Goal: Task Accomplishment & Management: Complete application form

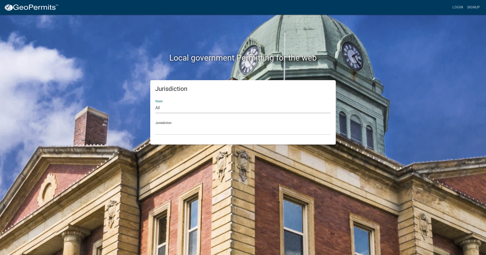
click at [181, 103] on select "All [US_STATE] [US_STATE] [US_STATE] [US_STATE] [US_STATE] [US_STATE] [US_STATE…" at bounding box center [242, 108] width 175 height 10
select select "[US_STATE]"
click at [155, 103] on select "All [US_STATE] [US_STATE] [US_STATE] [US_STATE] [US_STATE] [US_STATE] [US_STATE…" at bounding box center [242, 108] width 175 height 10
click at [186, 127] on select "City of [GEOGRAPHIC_DATA], [US_STATE] City of [GEOGRAPHIC_DATA], [US_STATE] Cit…" at bounding box center [242, 129] width 175 height 10
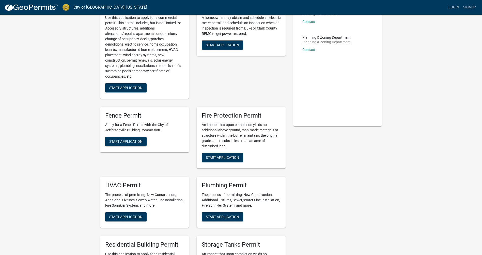
scroll to position [51, 0]
click at [136, 216] on span "Start Application" at bounding box center [125, 216] width 33 height 4
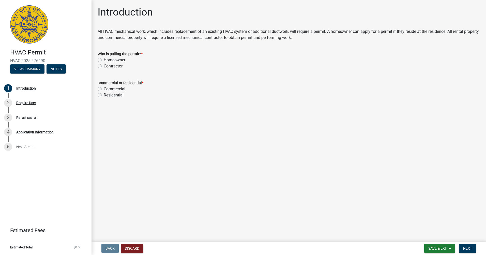
click at [102, 66] on div "Contractor" at bounding box center [289, 66] width 382 height 6
click at [104, 67] on label "Contractor" at bounding box center [113, 66] width 19 height 6
click at [104, 66] on input "Contractor" at bounding box center [105, 64] width 3 height 3
radio input "true"
click at [104, 88] on label "Commercial" at bounding box center [115, 89] width 22 height 6
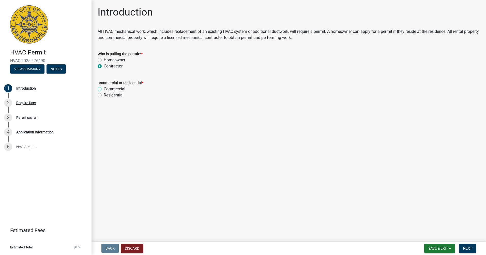
click at [104, 88] on input "Commercial" at bounding box center [105, 87] width 3 height 3
radio input "true"
click at [472, 246] on button "Next" at bounding box center [467, 247] width 17 height 9
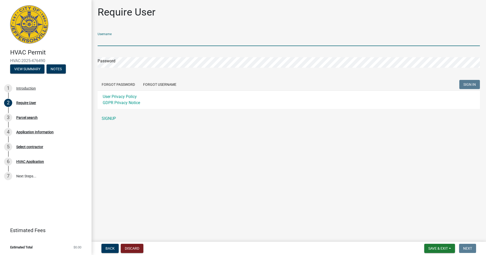
click at [107, 42] on input "Username" at bounding box center [289, 41] width 382 height 10
type input "[EMAIL_ADDRESS][DOMAIN_NAME]"
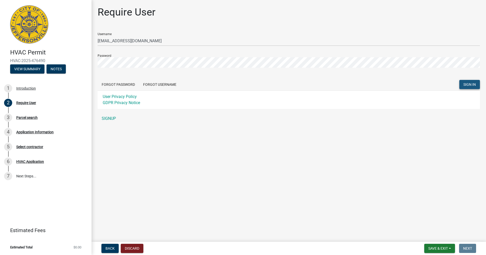
click at [473, 82] on span "SIGN IN" at bounding box center [469, 84] width 12 height 4
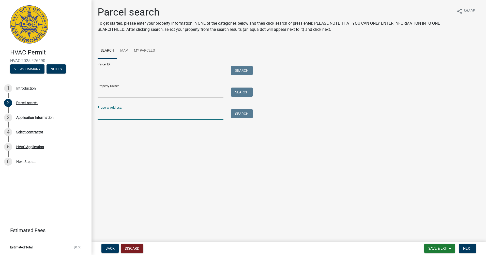
click at [119, 112] on input "Property Address:" at bounding box center [161, 114] width 126 height 10
type input "[STREET_ADDRESS]"
click at [238, 115] on button "Search" at bounding box center [242, 113] width 22 height 9
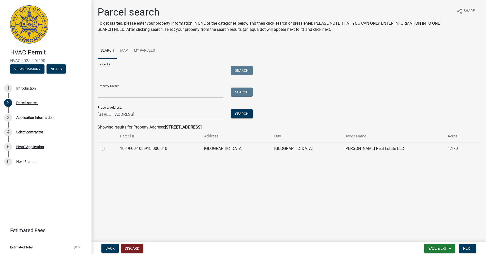
click at [107, 145] on label at bounding box center [107, 145] width 0 height 0
click at [107, 149] on input "radio" at bounding box center [108, 146] width 3 height 3
radio input "true"
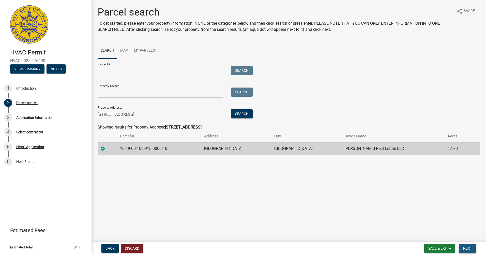
click at [470, 248] on span "Next" at bounding box center [467, 248] width 9 height 4
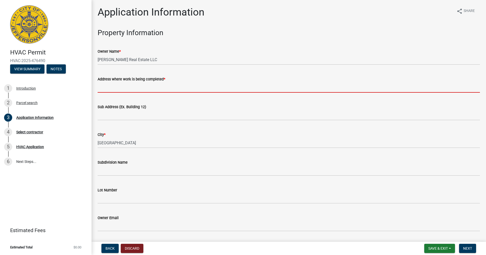
click at [132, 89] on input "Address where work is being completed *" at bounding box center [289, 87] width 382 height 10
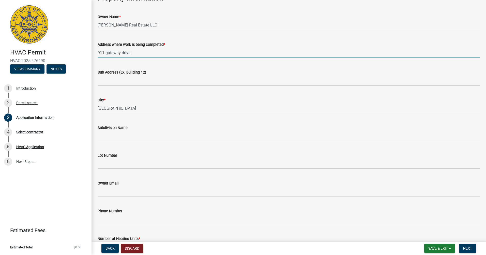
scroll to position [51, 0]
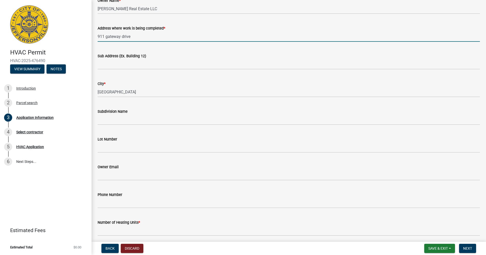
type input "911 gateway drive"
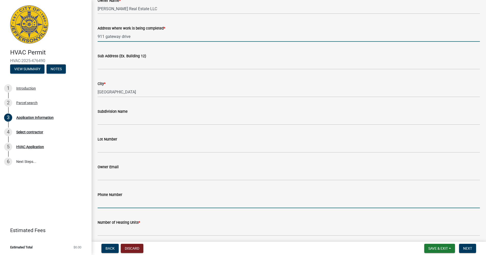
click at [122, 201] on input "Phone Number" at bounding box center [289, 202] width 382 height 10
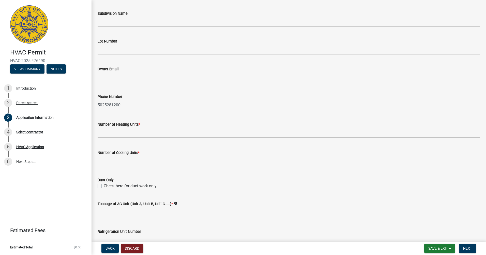
scroll to position [141, 0]
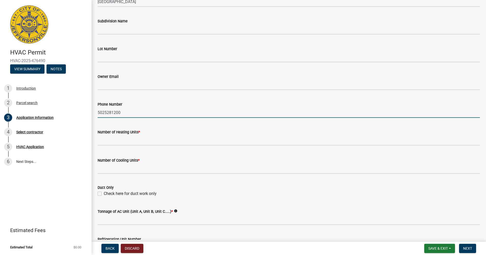
type input "5025281200"
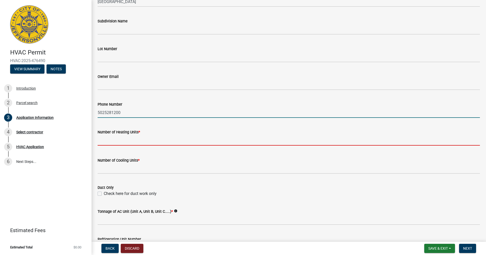
click at [167, 138] on input "text" at bounding box center [289, 140] width 382 height 10
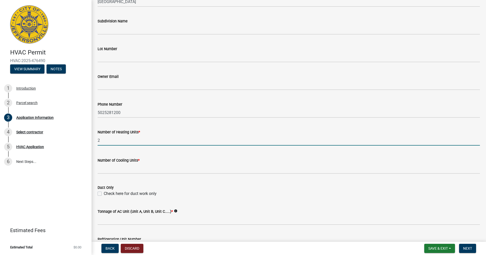
type input "2"
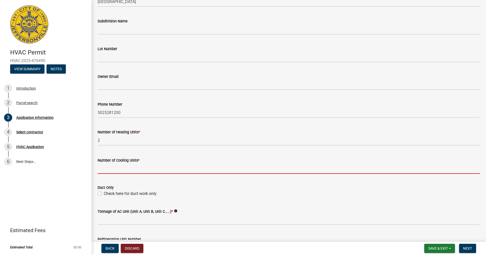
click at [135, 166] on input "text" at bounding box center [289, 168] width 382 height 10
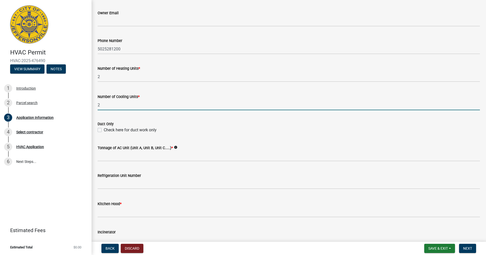
scroll to position [217, 0]
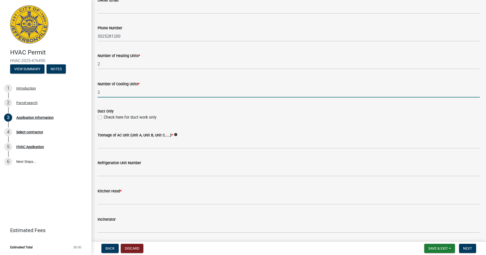
type input "2"
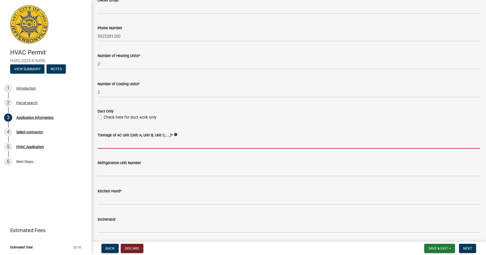
click at [123, 147] on input "Tonnage of AC Unit (Unit A, Unit B, Unit C.....) *" at bounding box center [289, 143] width 382 height 10
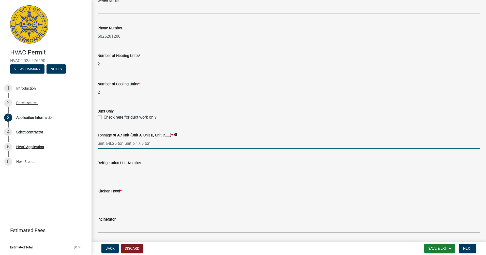
type input "unit a-8.25 ton unit b 17.5 ton"
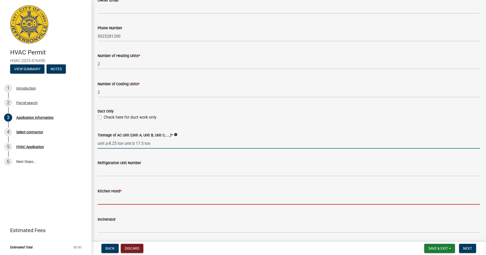
click at [128, 196] on input "text" at bounding box center [289, 199] width 382 height 10
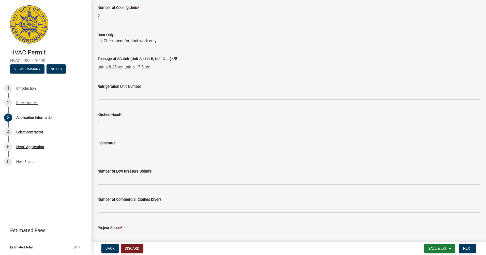
scroll to position [319, 0]
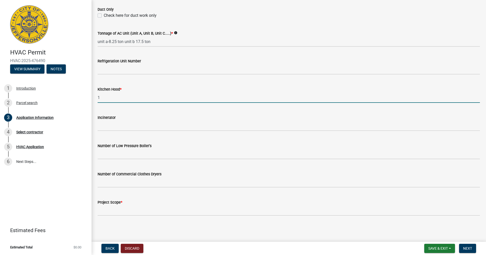
type input "1"
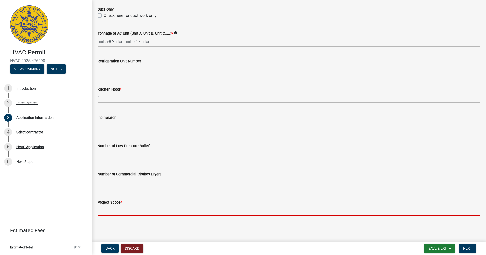
click at [135, 206] on input "Project Scope *" at bounding box center [289, 210] width 382 height 10
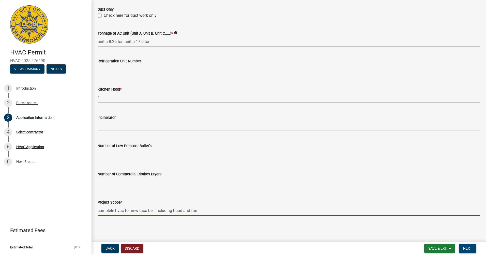
type input "complete hvac for new taco bell including hood and fan"
click at [463, 248] on button "Next" at bounding box center [467, 247] width 17 height 9
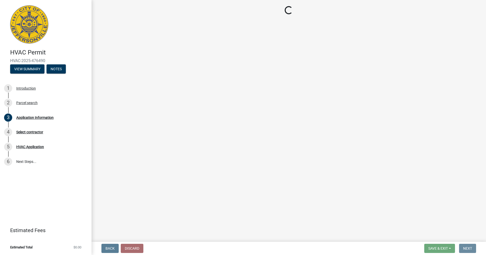
scroll to position [0, 0]
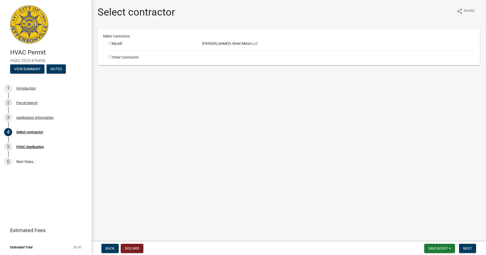
click at [110, 42] on input "radio" at bounding box center [110, 42] width 3 height 3
radio input "true"
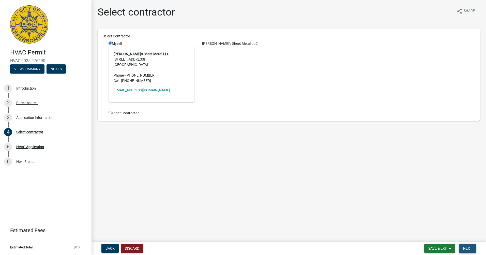
click at [469, 246] on span "Next" at bounding box center [467, 248] width 9 height 4
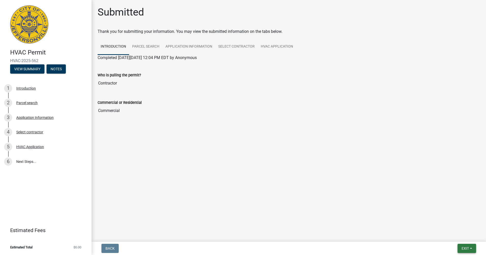
click at [468, 250] on span "Exit" at bounding box center [464, 248] width 7 height 4
click at [462, 237] on button "Save & Exit" at bounding box center [455, 235] width 41 height 12
